Goal: Download file/media

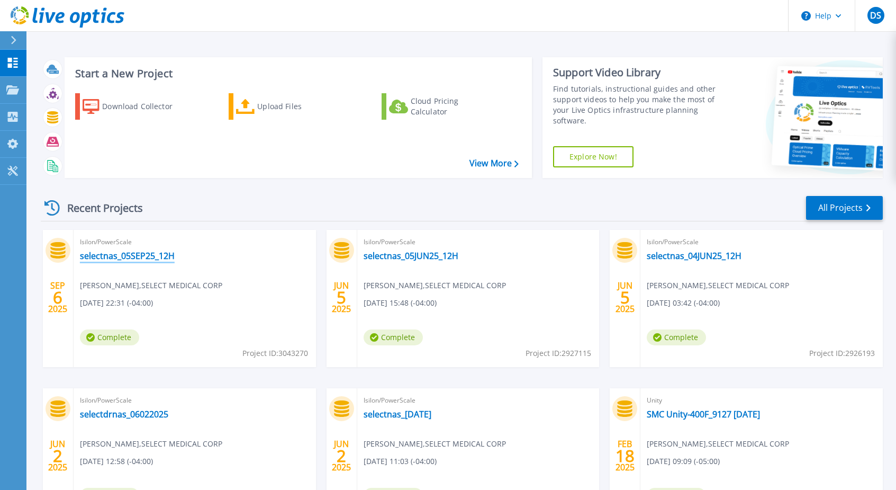
click at [133, 254] on link "selectnas_05SEP25_12H" at bounding box center [127, 255] width 95 height 11
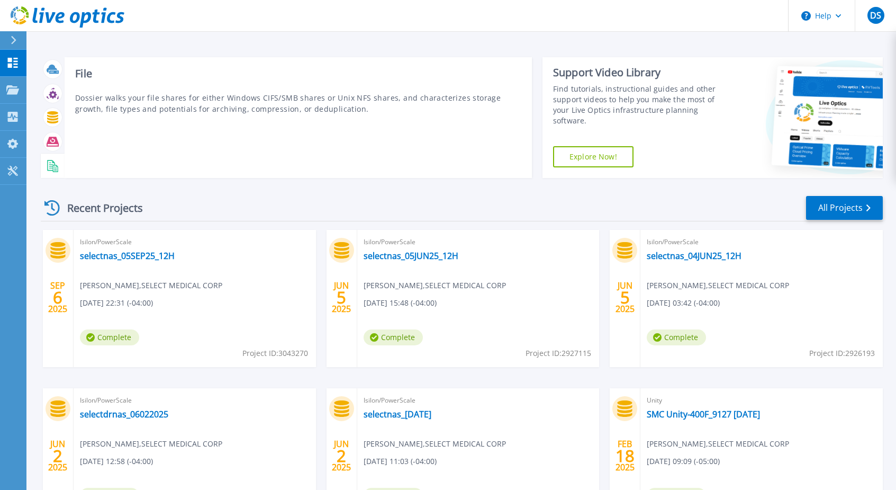
click at [50, 170] on icon at bounding box center [51, 165] width 8 height 11
click at [187, 150] on div "File Dossier walks your file shares for either Windows CIFS/SMB shares or Unix …" at bounding box center [299, 117] width 468 height 121
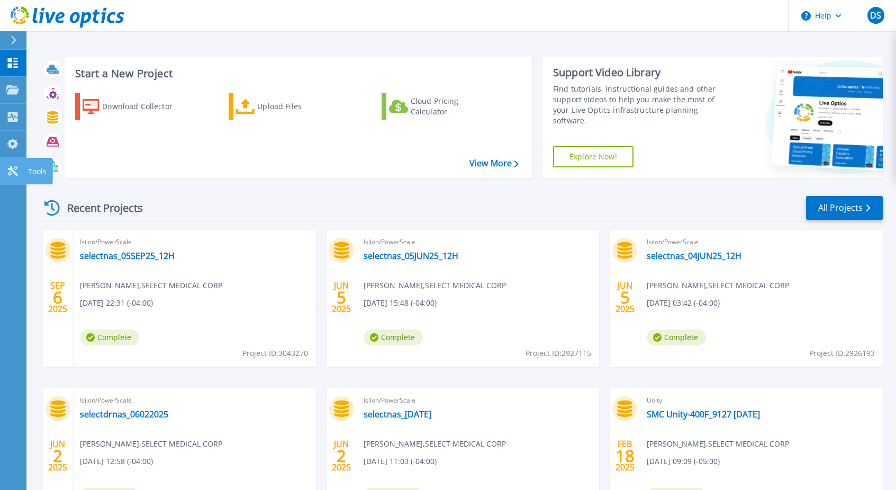
click at [18, 171] on icon at bounding box center [12, 171] width 13 height 10
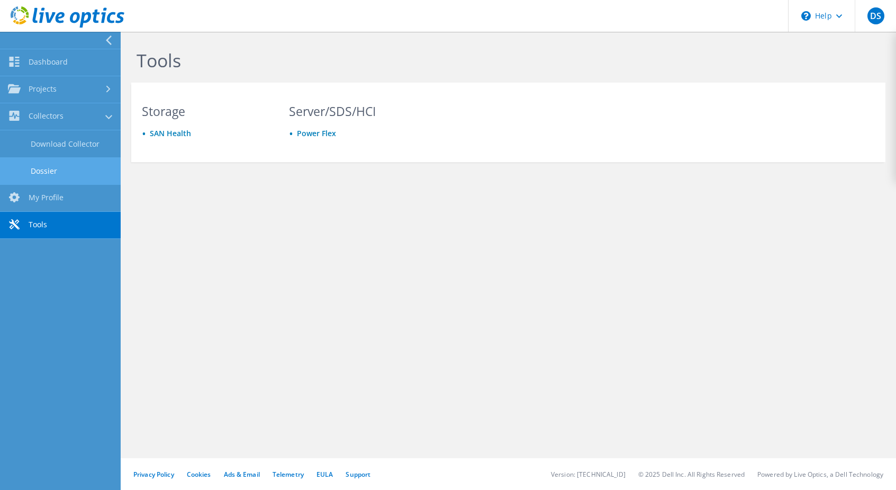
click at [64, 167] on link "Dossier" at bounding box center [60, 170] width 121 height 27
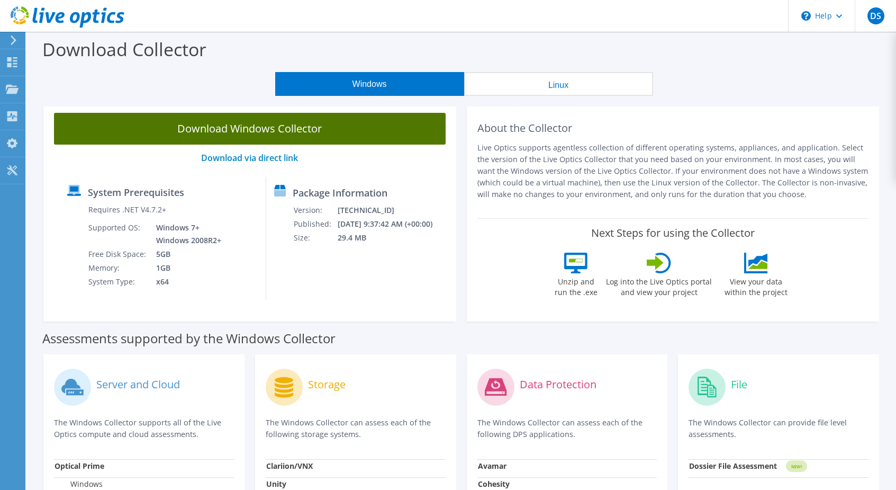
click at [222, 130] on link "Download Windows Collector" at bounding box center [250, 129] width 392 height 32
